Goal: Answer question/provide support: Share knowledge or assist other users

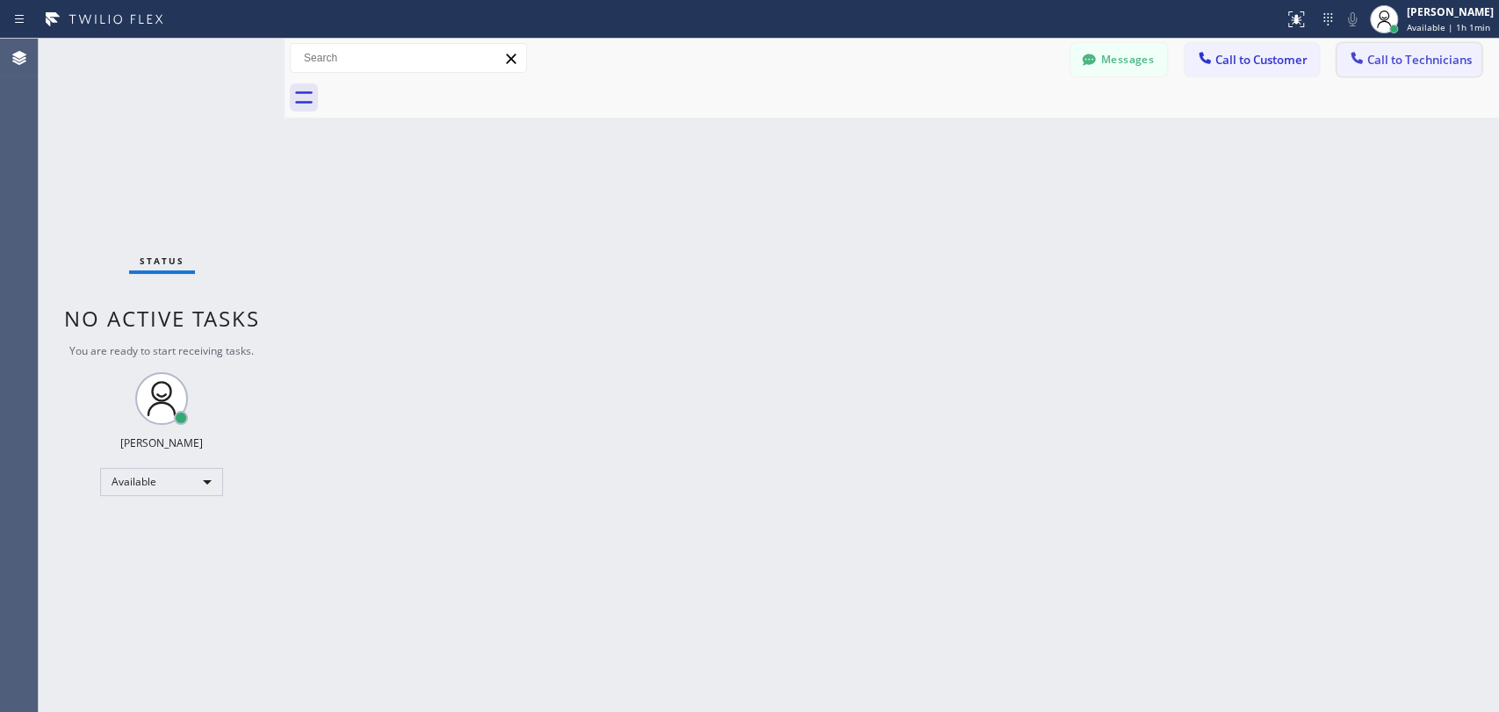
click at [1363, 52] on icon at bounding box center [1357, 58] width 18 height 18
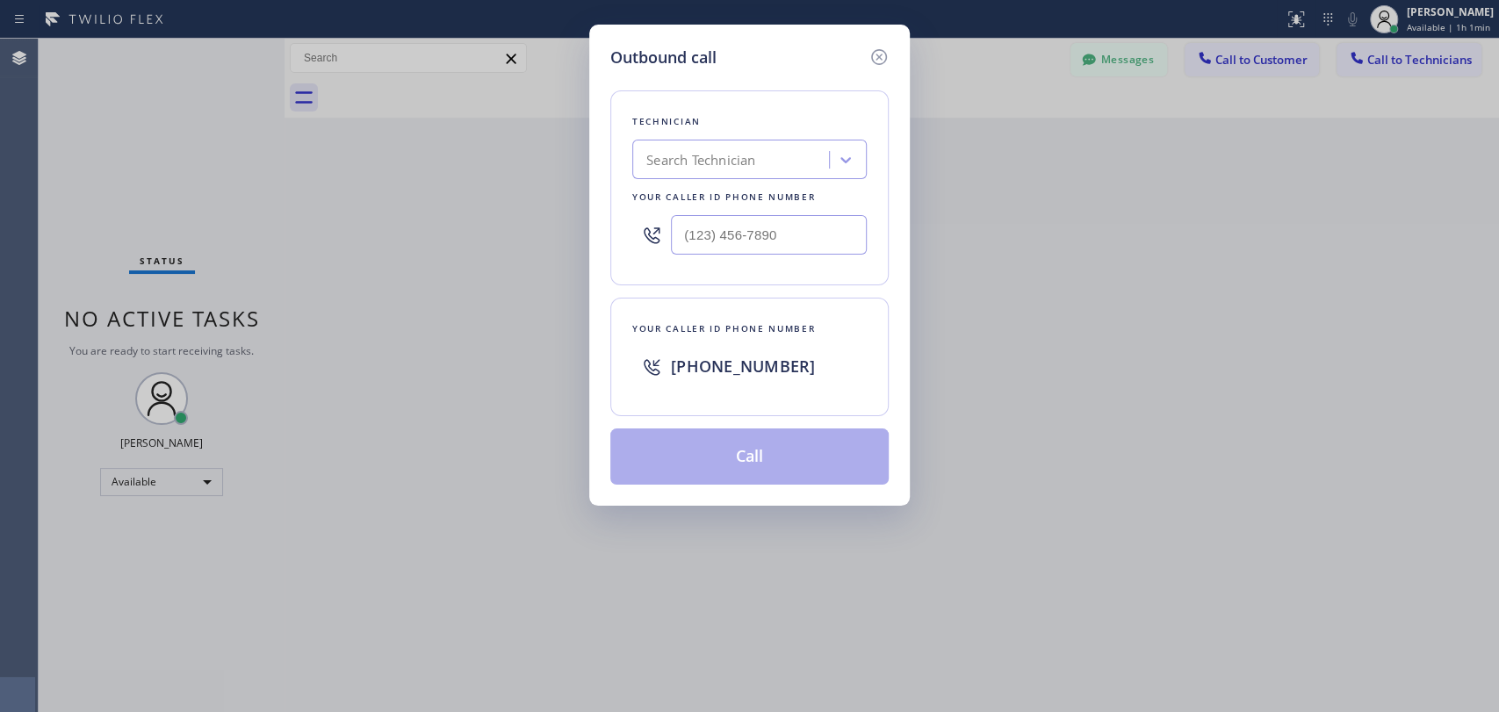
click at [778, 170] on div "Search Technician" at bounding box center [733, 160] width 191 height 31
type input "[PERSON_NAME]"
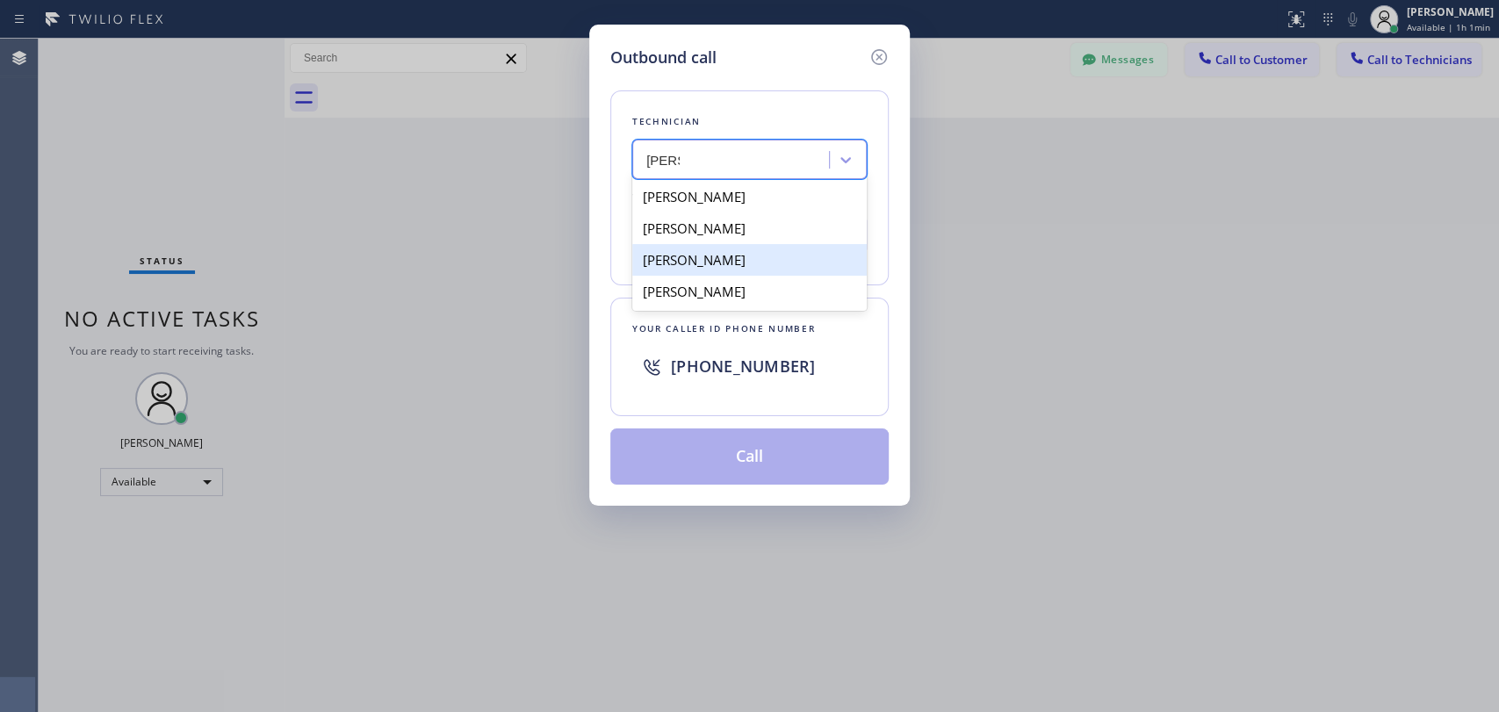
click at [740, 256] on div "[PERSON_NAME]" at bounding box center [749, 260] width 235 height 32
type input "[PHONE_NUMBER]"
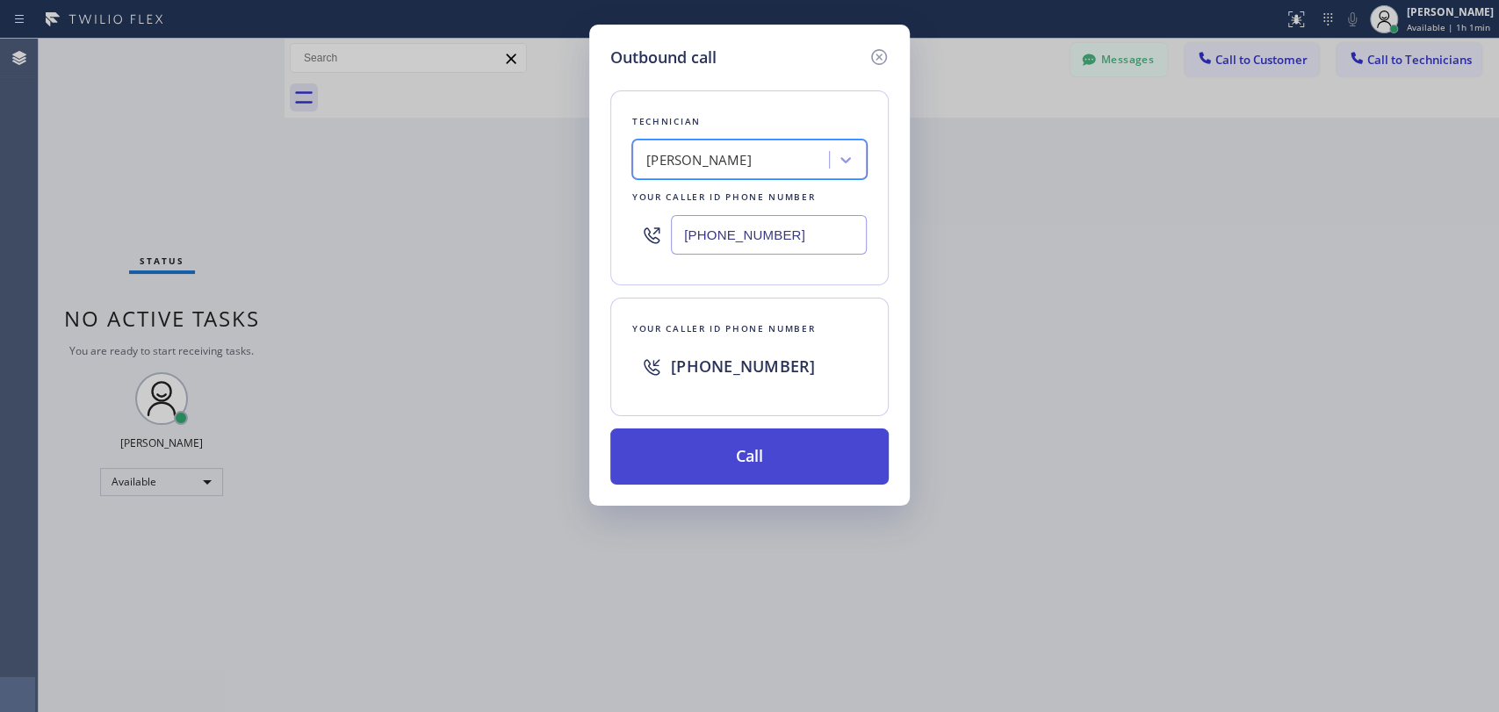
click at [761, 461] on button "Call" at bounding box center [749, 457] width 278 height 56
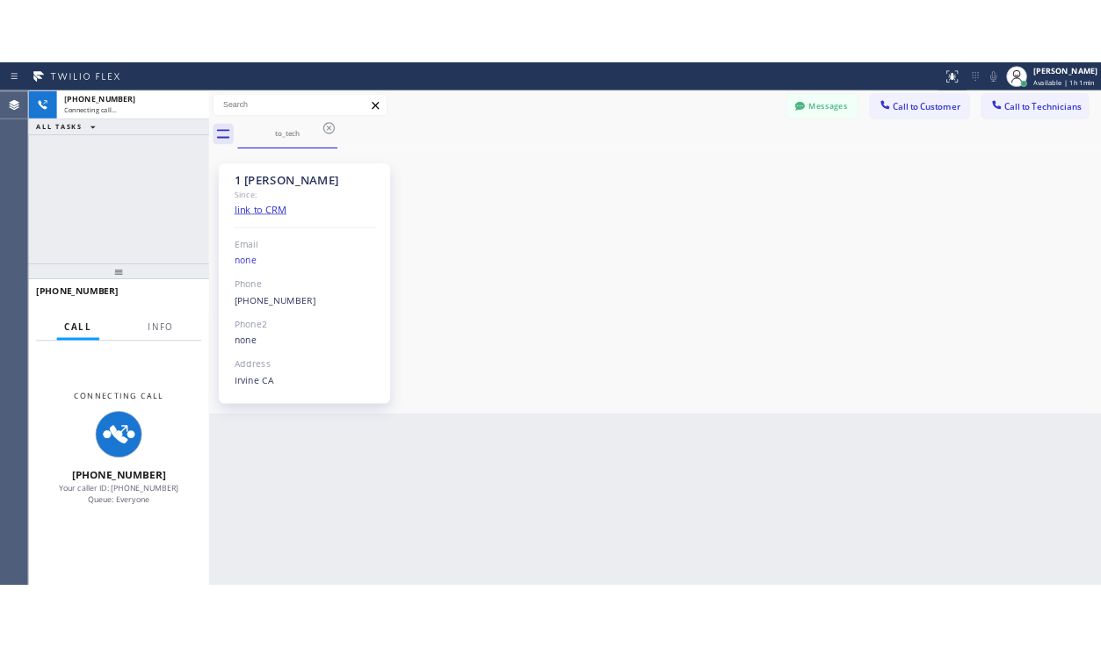
scroll to position [9424, 0]
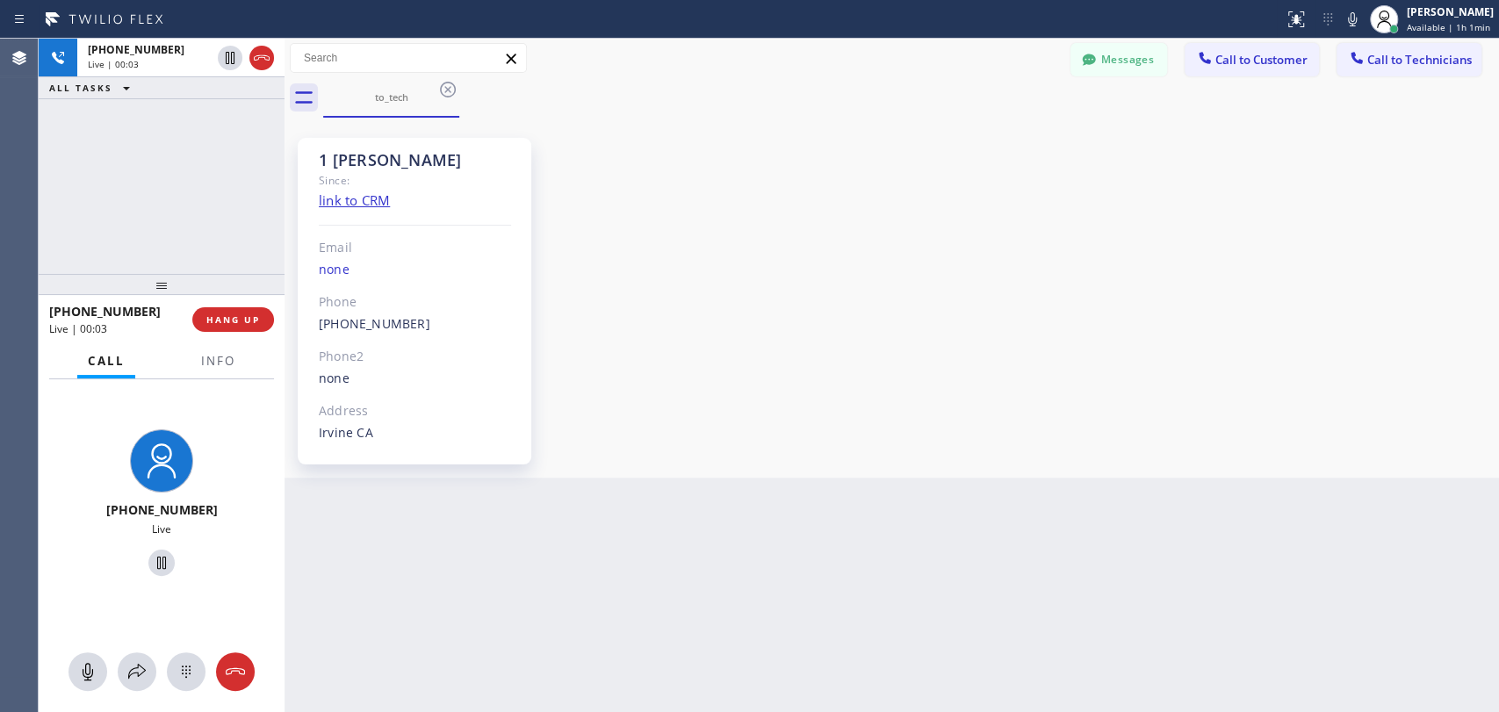
click at [1260, 365] on div "1 [PERSON_NAME] Since: link to CRM Email none Phone [PHONE_NUMBER] Outbound cal…" at bounding box center [892, 297] width 1206 height 351
click at [239, 318] on span "HANG UP" at bounding box center [233, 320] width 54 height 12
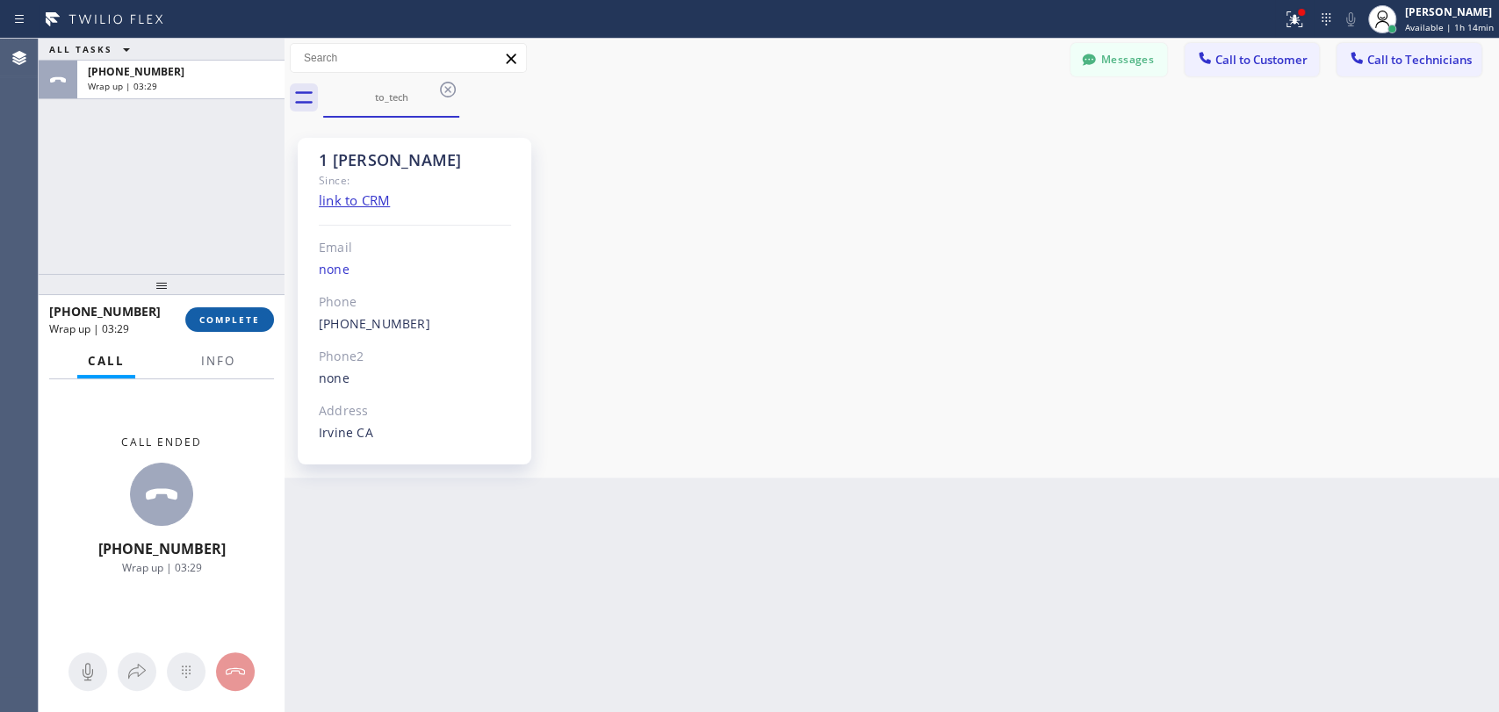
click at [218, 326] on button "COMPLETE" at bounding box center [229, 319] width 89 height 25
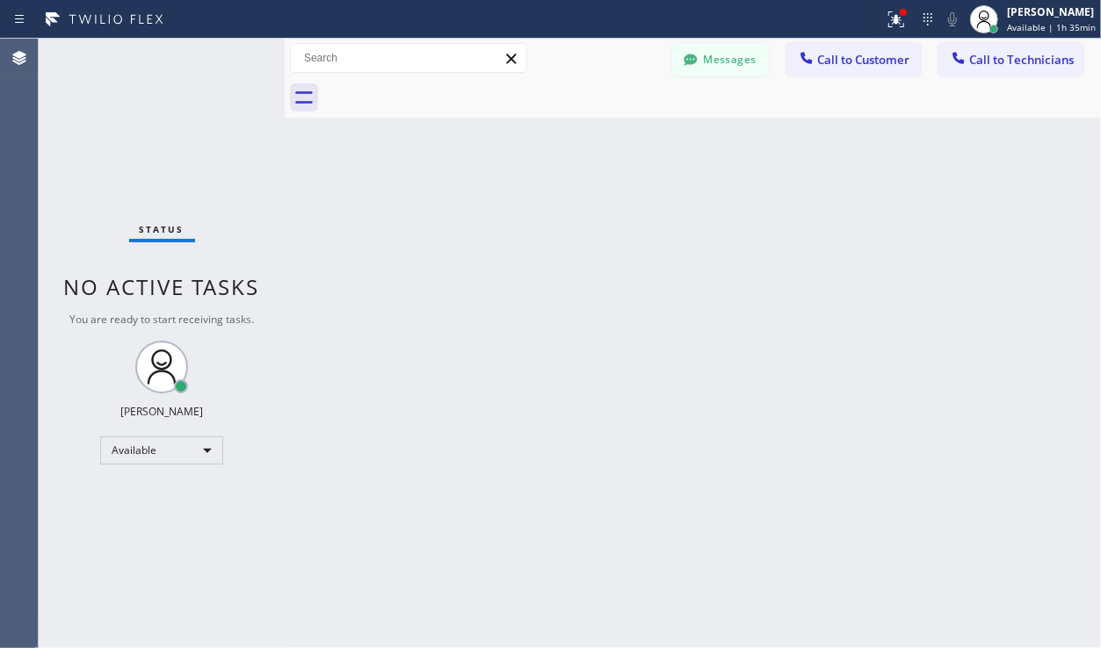
scroll to position [9896, 0]
